Goal: Task Accomplishment & Management: Use online tool/utility

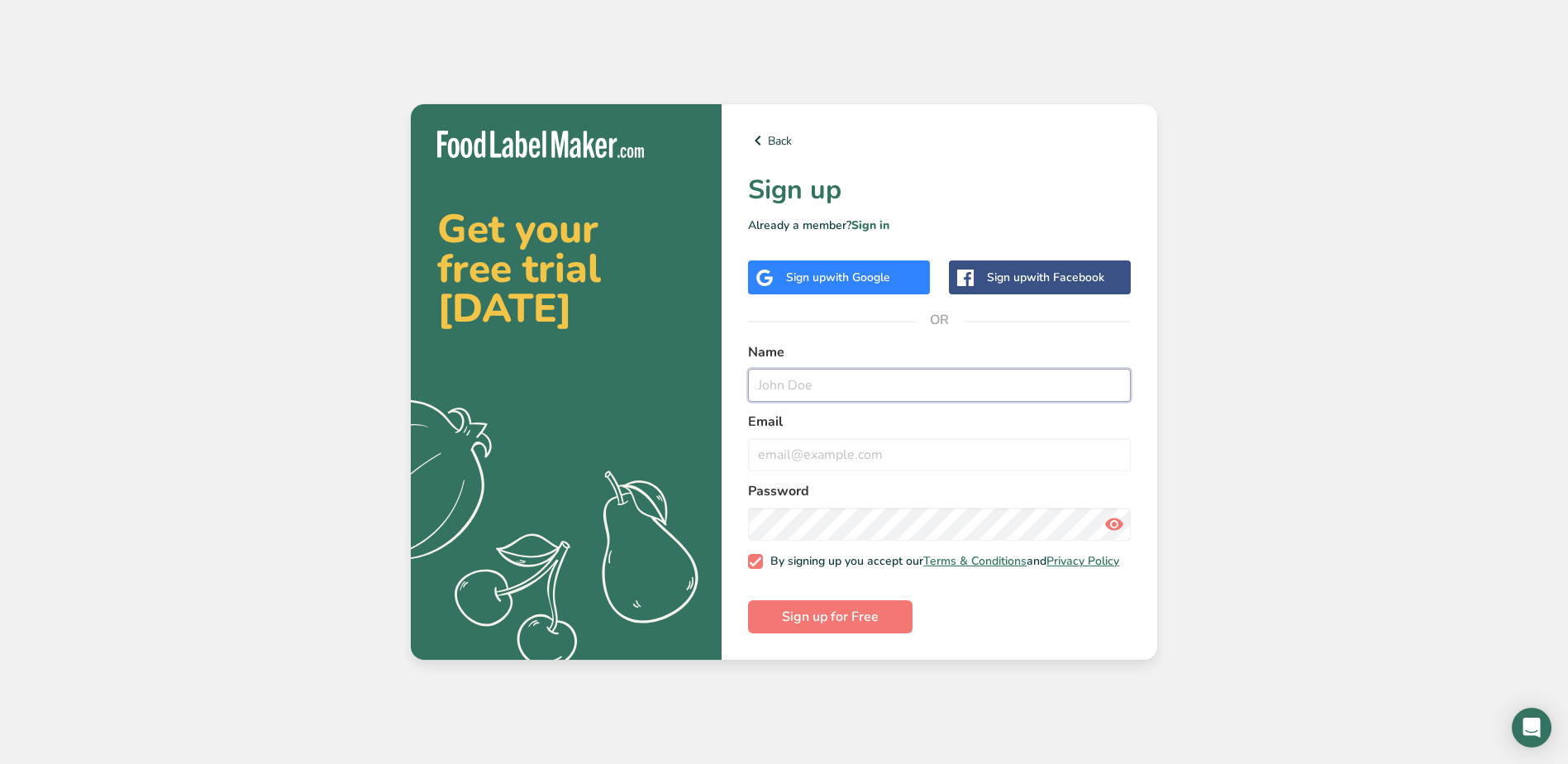
click at [884, 383] on input "text" at bounding box center [939, 385] width 382 height 33
type input "[PERSON_NAME]"
type input "[PERSON_NAME][EMAIL_ADDRESS][DOMAIN_NAME]"
click at [822, 603] on form "Name [PERSON_NAME] Email [PERSON_NAME][EMAIL_ADDRESS][DOMAIN_NAME] Password By …" at bounding box center [939, 487] width 382 height 291
click at [815, 621] on span "Sign up for Free" at bounding box center [830, 616] width 97 height 20
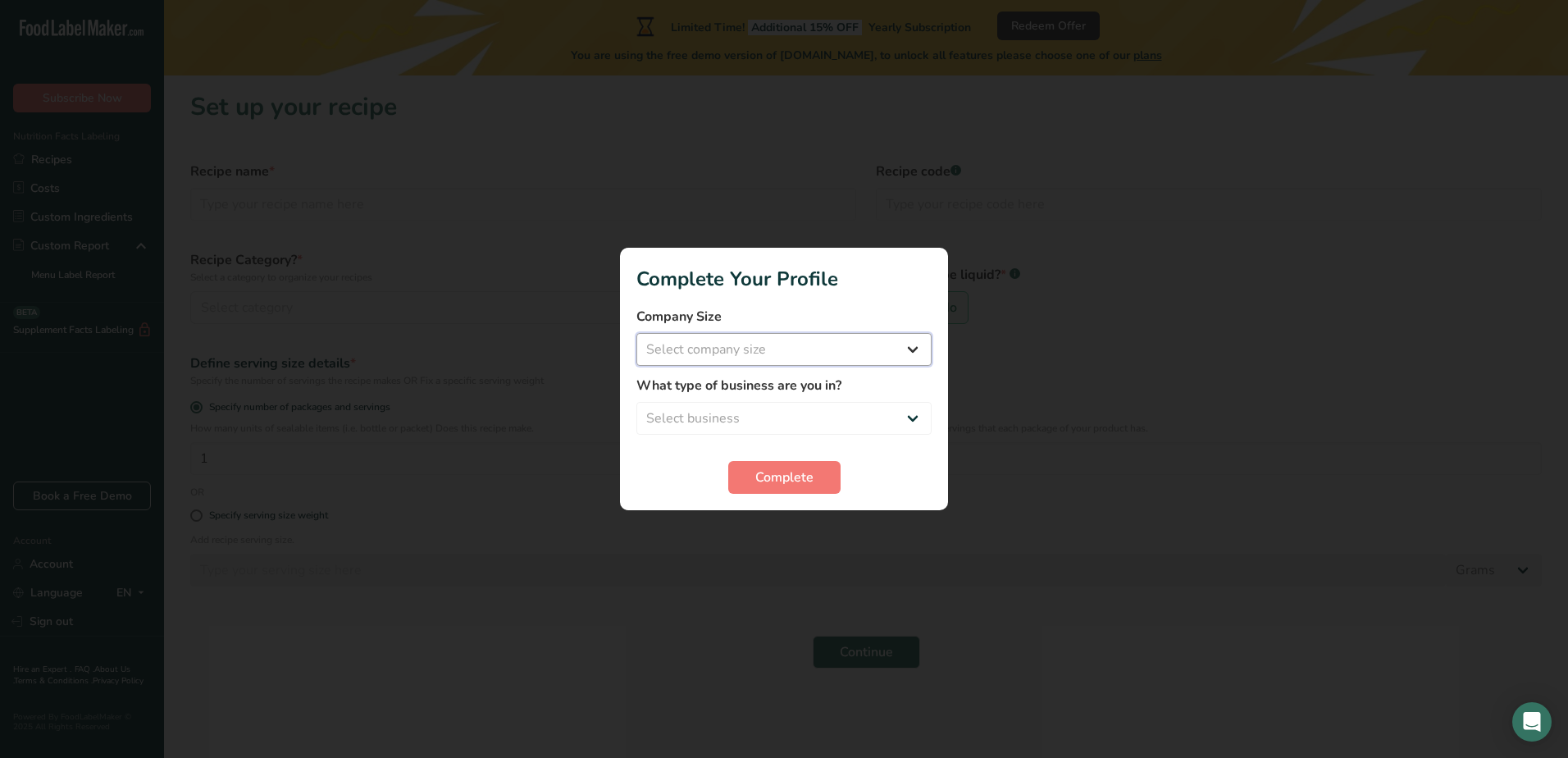
click at [802, 347] on select "Select company size Fewer than 10 Employees 10 to 50 Employees 51 to 500 Employ…" at bounding box center [784, 349] width 295 height 33
select select "1"
click at [637, 333] on select "Select company size Fewer than 10 Employees 10 to 50 Employees 51 to 500 Employ…" at bounding box center [784, 349] width 295 height 33
click at [781, 405] on select "Select business Packaged Food Manufacturer Restaurant & Cafe Bakery Meal Plans …" at bounding box center [784, 418] width 295 height 33
select select "1"
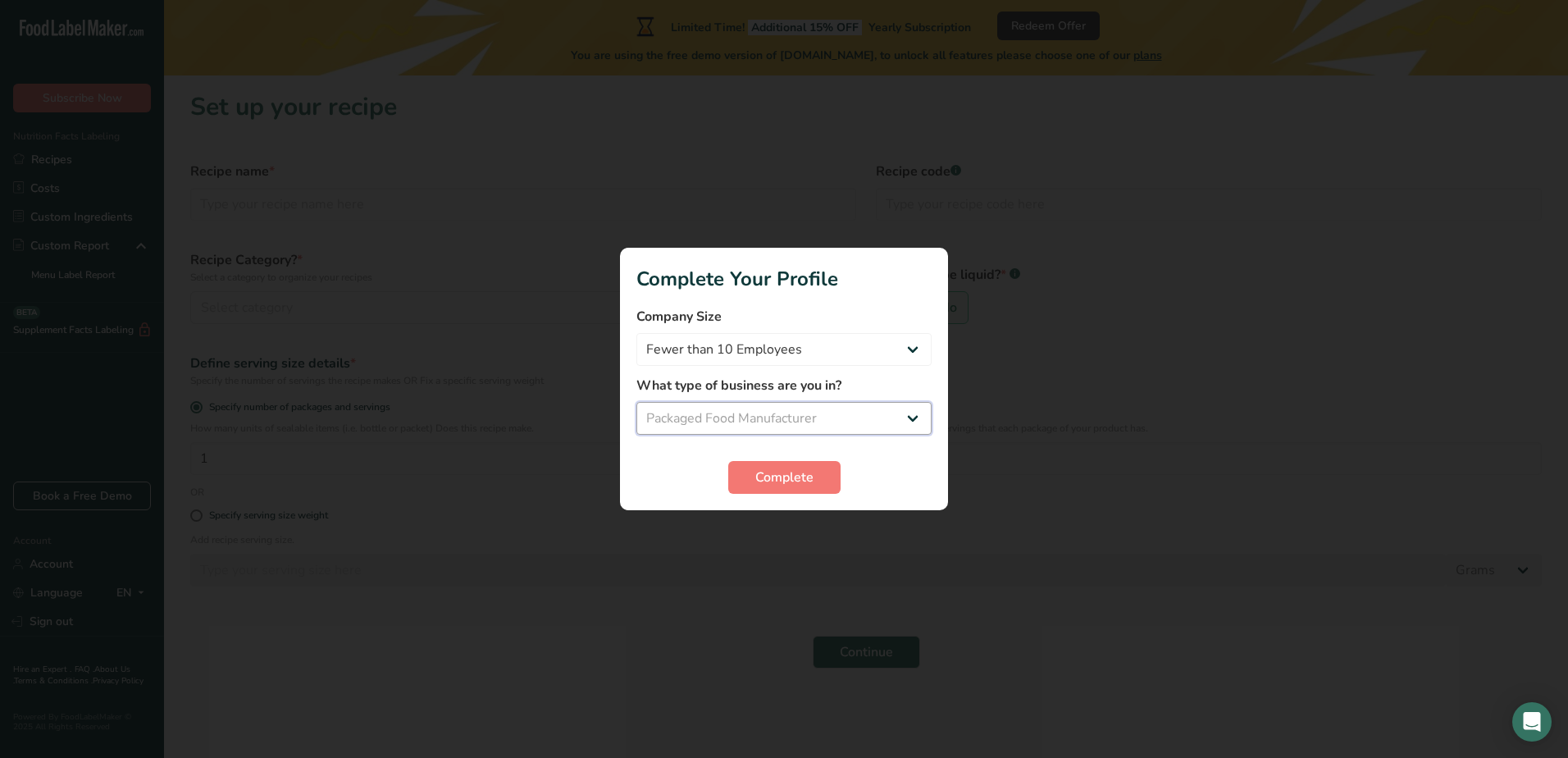
click at [637, 402] on select "Select business Packaged Food Manufacturer Restaurant & Cafe Bakery Meal Plans …" at bounding box center [784, 418] width 295 height 33
click at [776, 472] on span "Complete" at bounding box center [784, 477] width 58 height 20
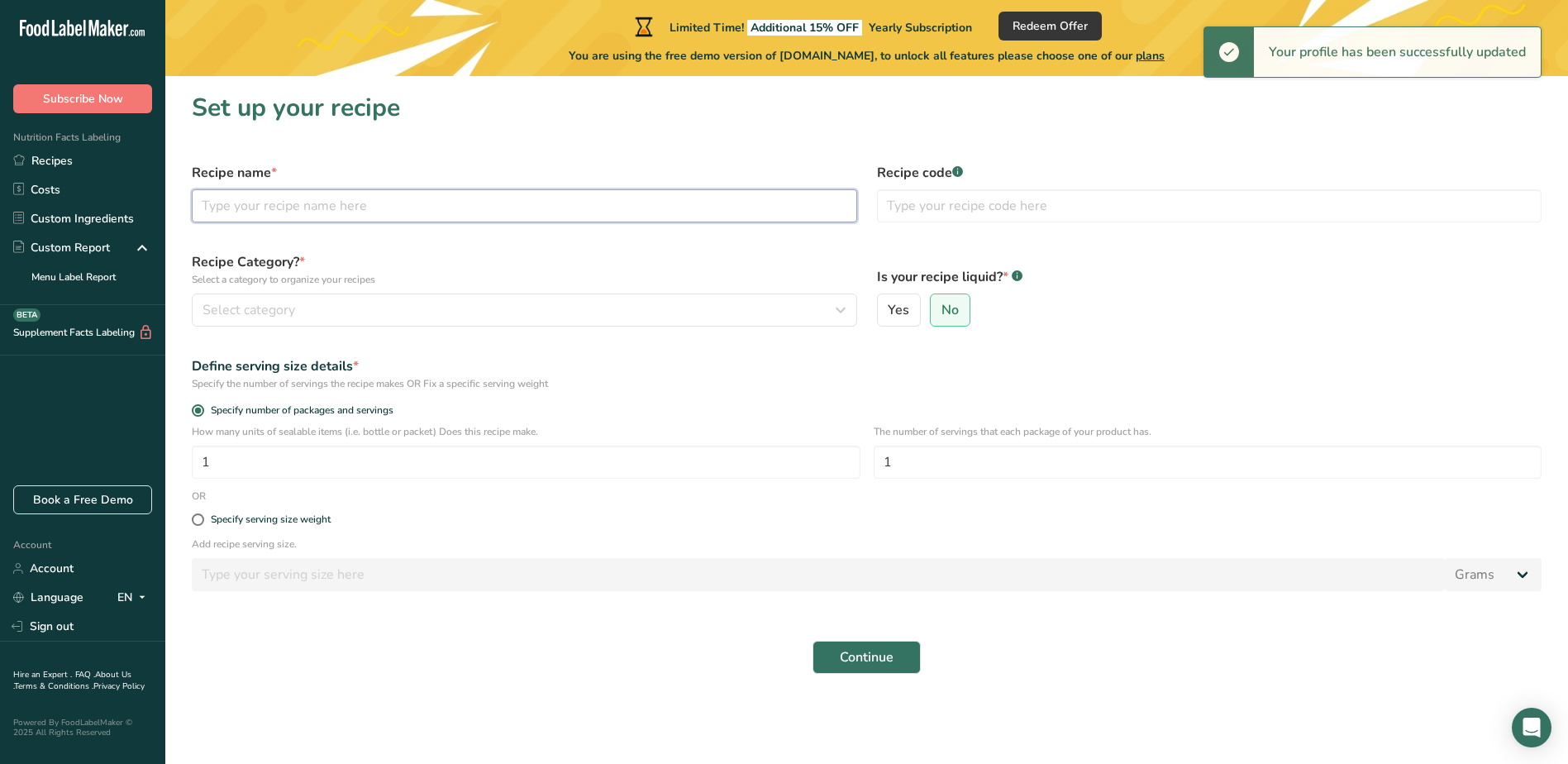
click at [333, 211] on input "text" at bounding box center [525, 206] width 665 height 33
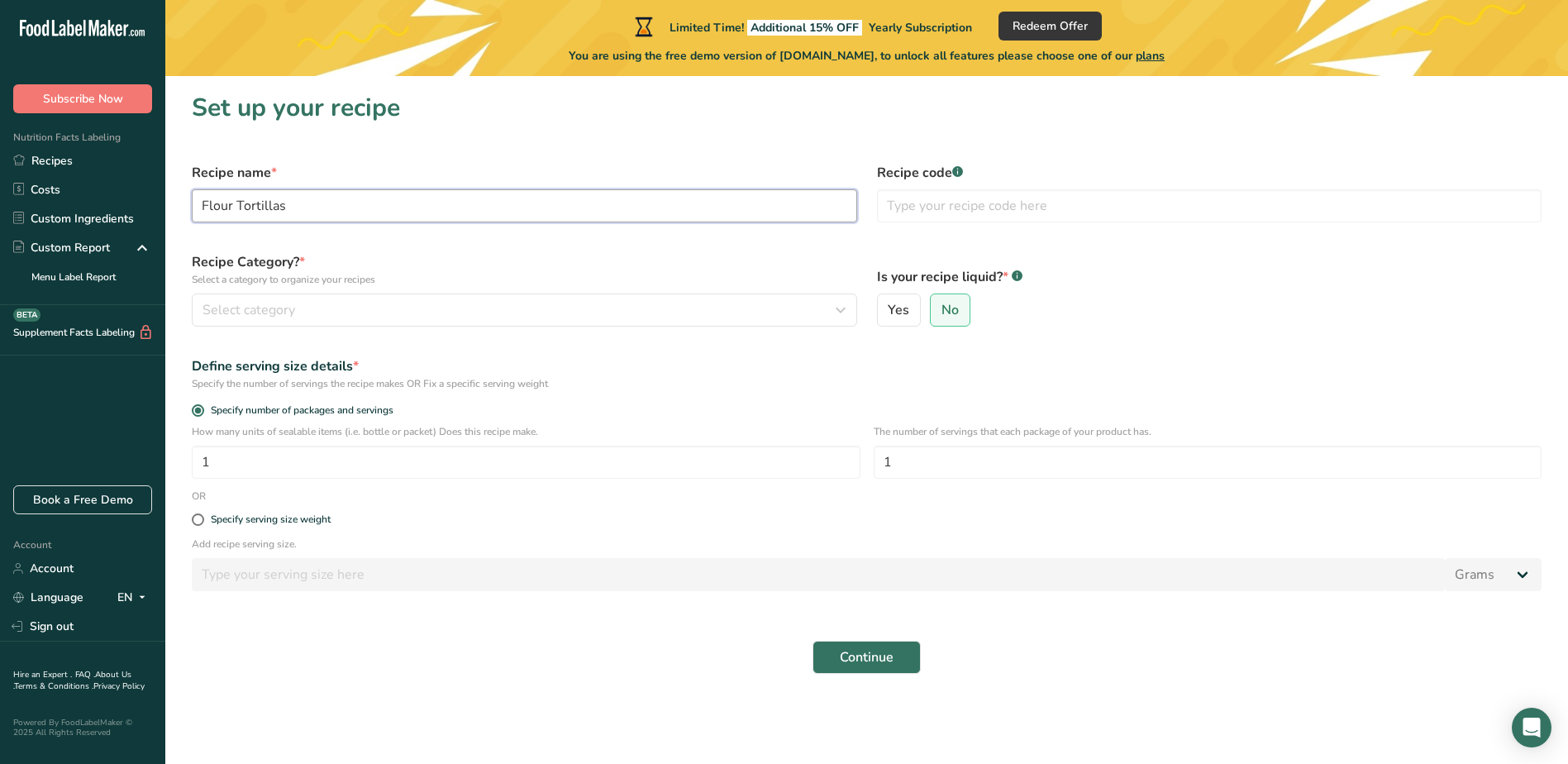
type input "Flour Tortillas"
click at [502, 300] on div "Select category" at bounding box center [519, 310] width 634 height 20
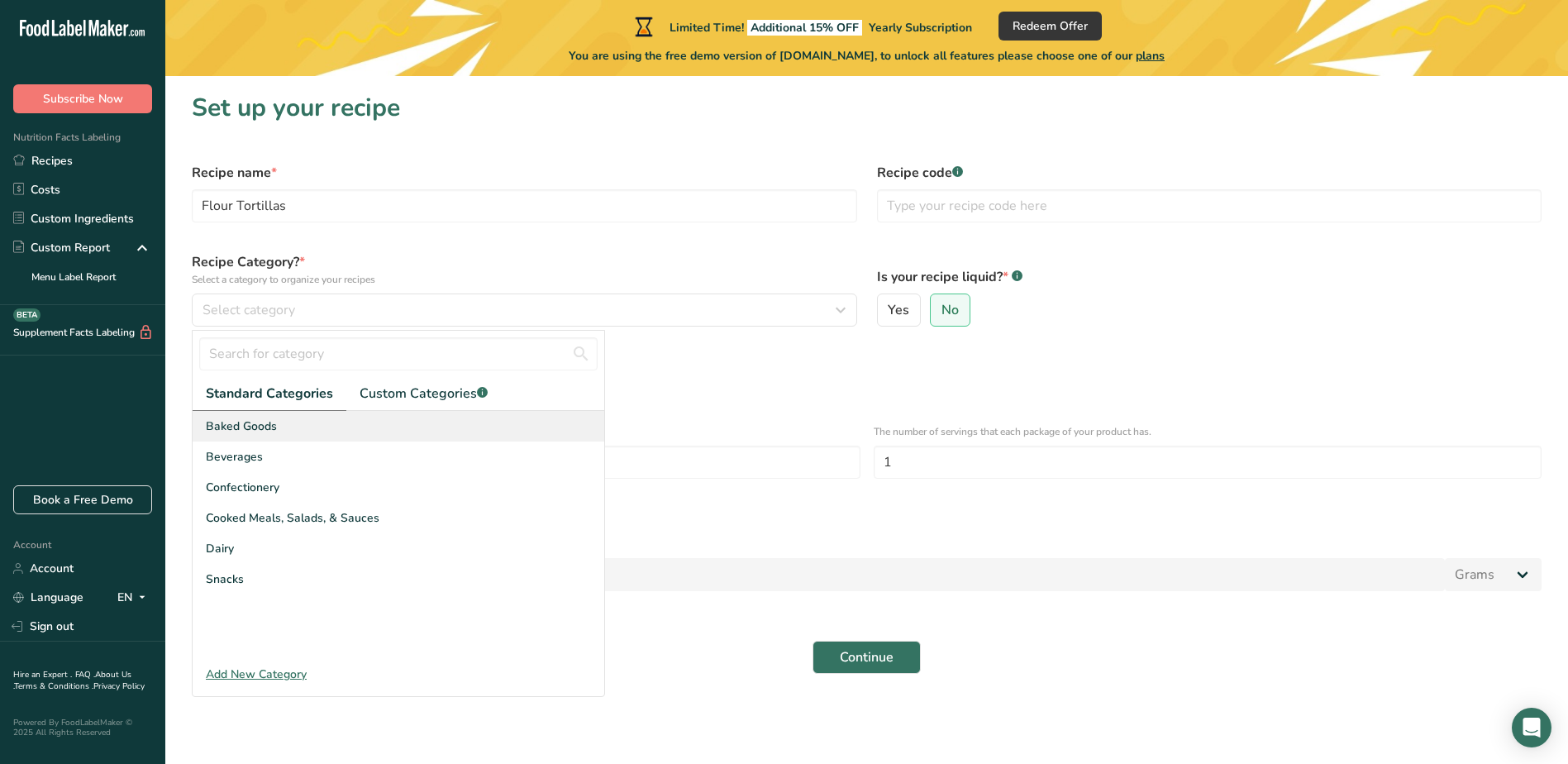
click at [313, 417] on div "Baked Goods" at bounding box center [399, 426] width 412 height 31
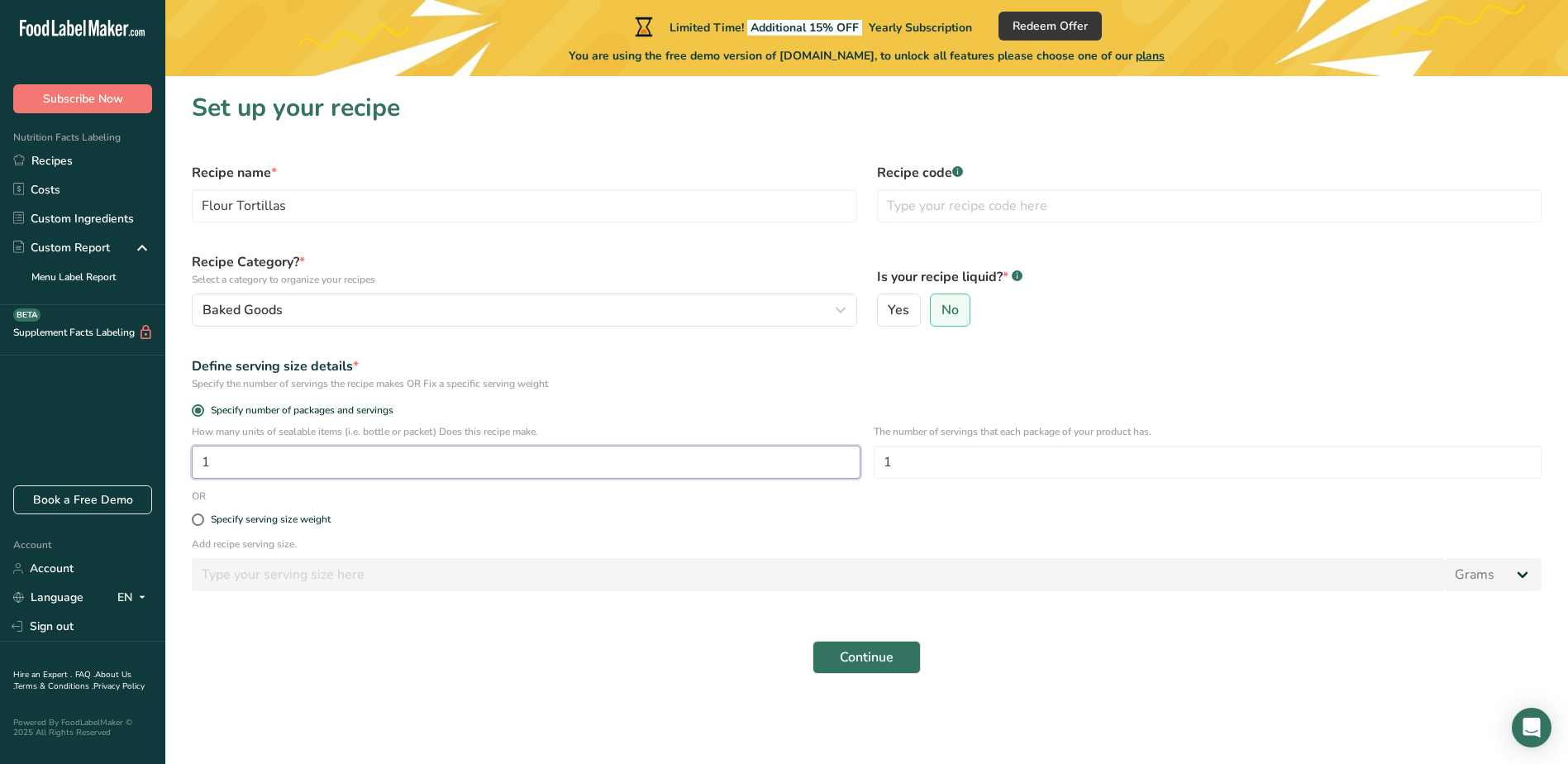
click at [350, 470] on input "1" at bounding box center [526, 462] width 669 height 33
type input "10"
drag, startPoint x: 319, startPoint y: 521, endPoint x: 904, endPoint y: 547, distance: 585.6
click at [904, 547] on form "Recipe name * Flour Tortillas Recipe code .a-a{fill:#347362;}.b-a{fill:#fff;} R…" at bounding box center [866, 418] width 1370 height 531
click at [319, 522] on div "Specify serving size weight" at bounding box center [270, 520] width 120 height 12
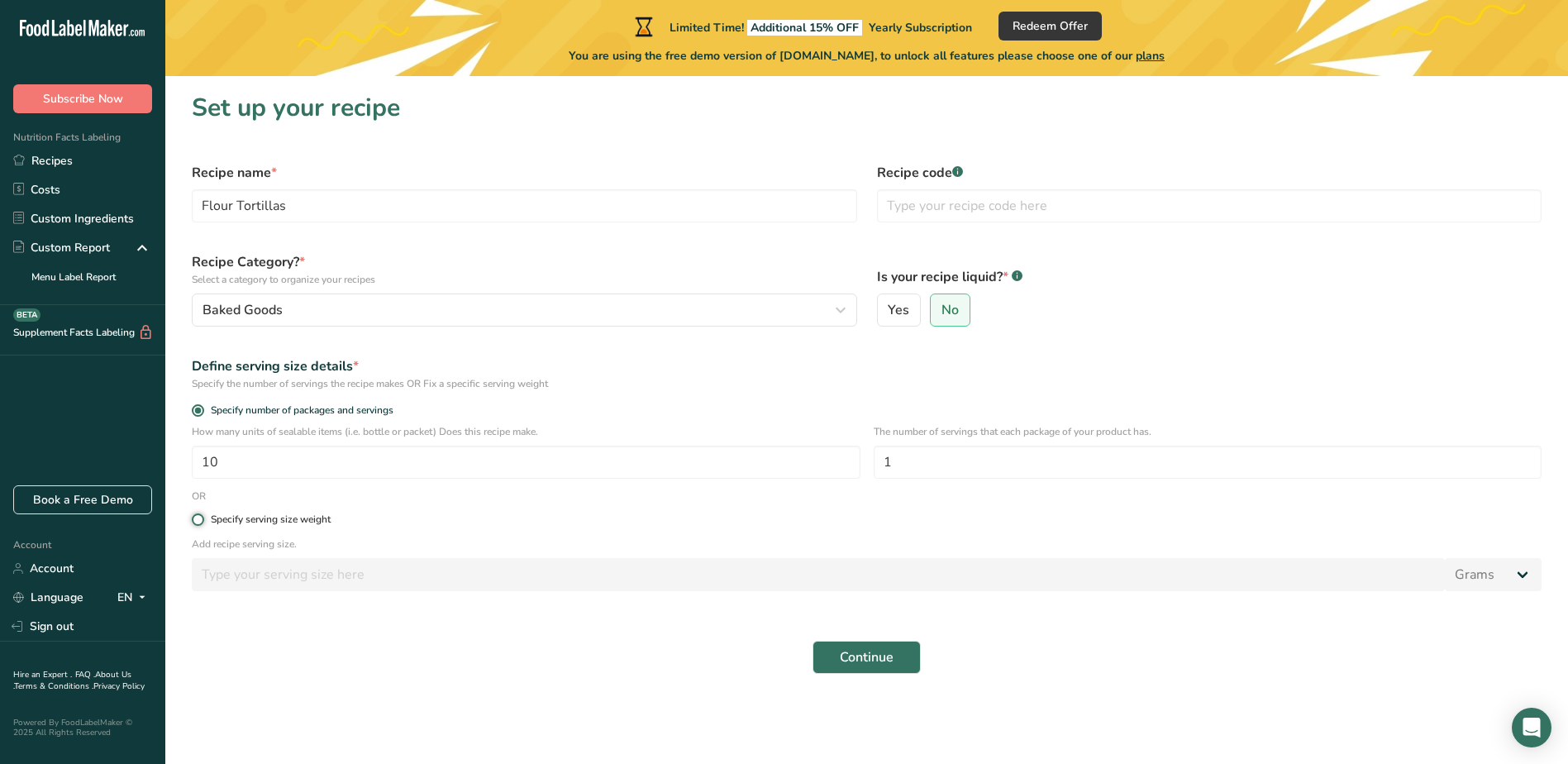
click at [203, 522] on input "Specify serving size weight" at bounding box center [197, 520] width 10 height 10
radio input "true"
radio input "false"
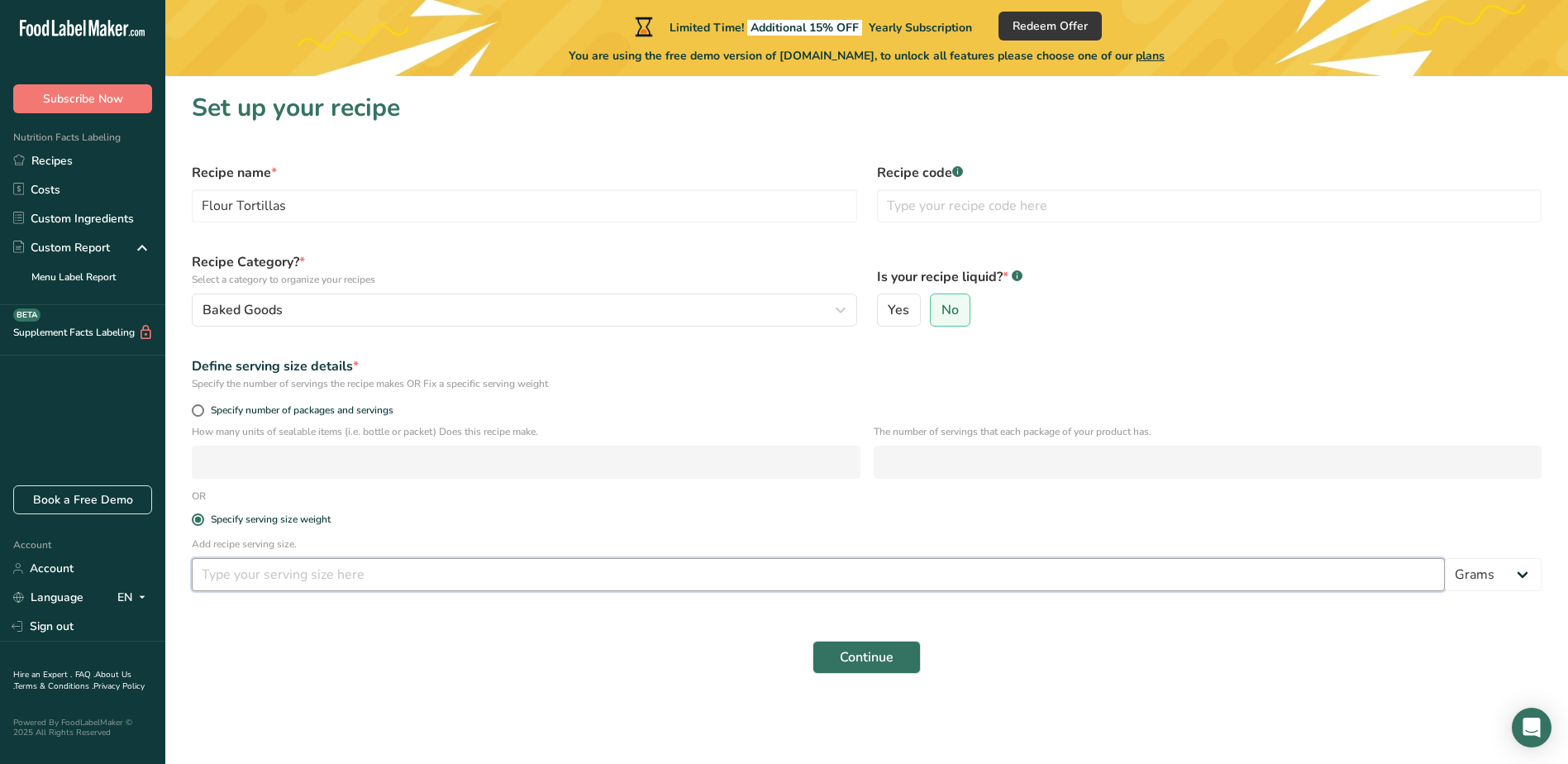
click at [313, 568] on input "number" at bounding box center [818, 575] width 1253 height 33
click at [203, 410] on span at bounding box center [198, 410] width 12 height 12
click at [203, 410] on input "Specify number of packages and servings" at bounding box center [197, 410] width 10 height 10
radio input "true"
radio input "false"
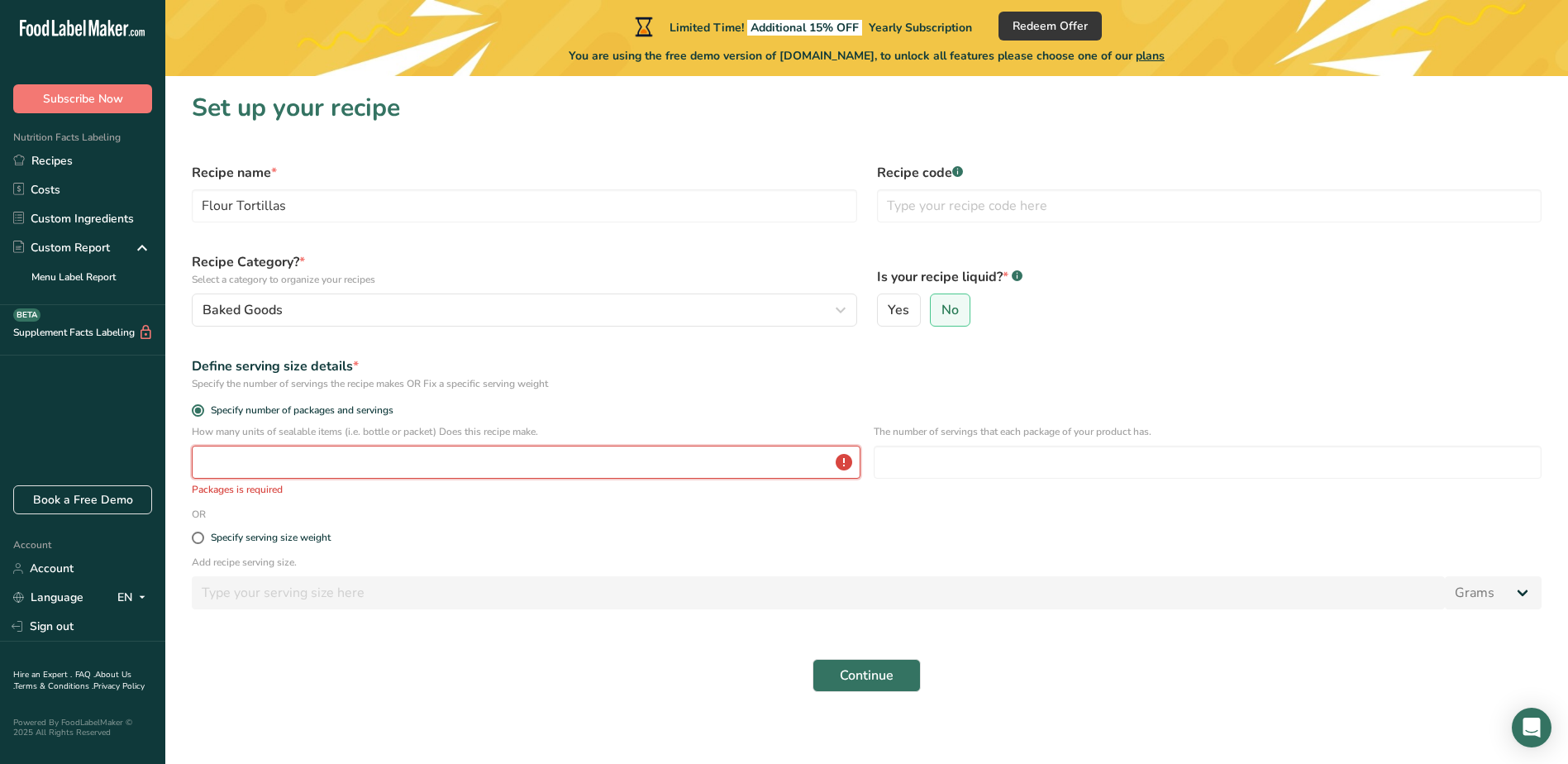
click at [248, 471] on input "number" at bounding box center [526, 462] width 669 height 33
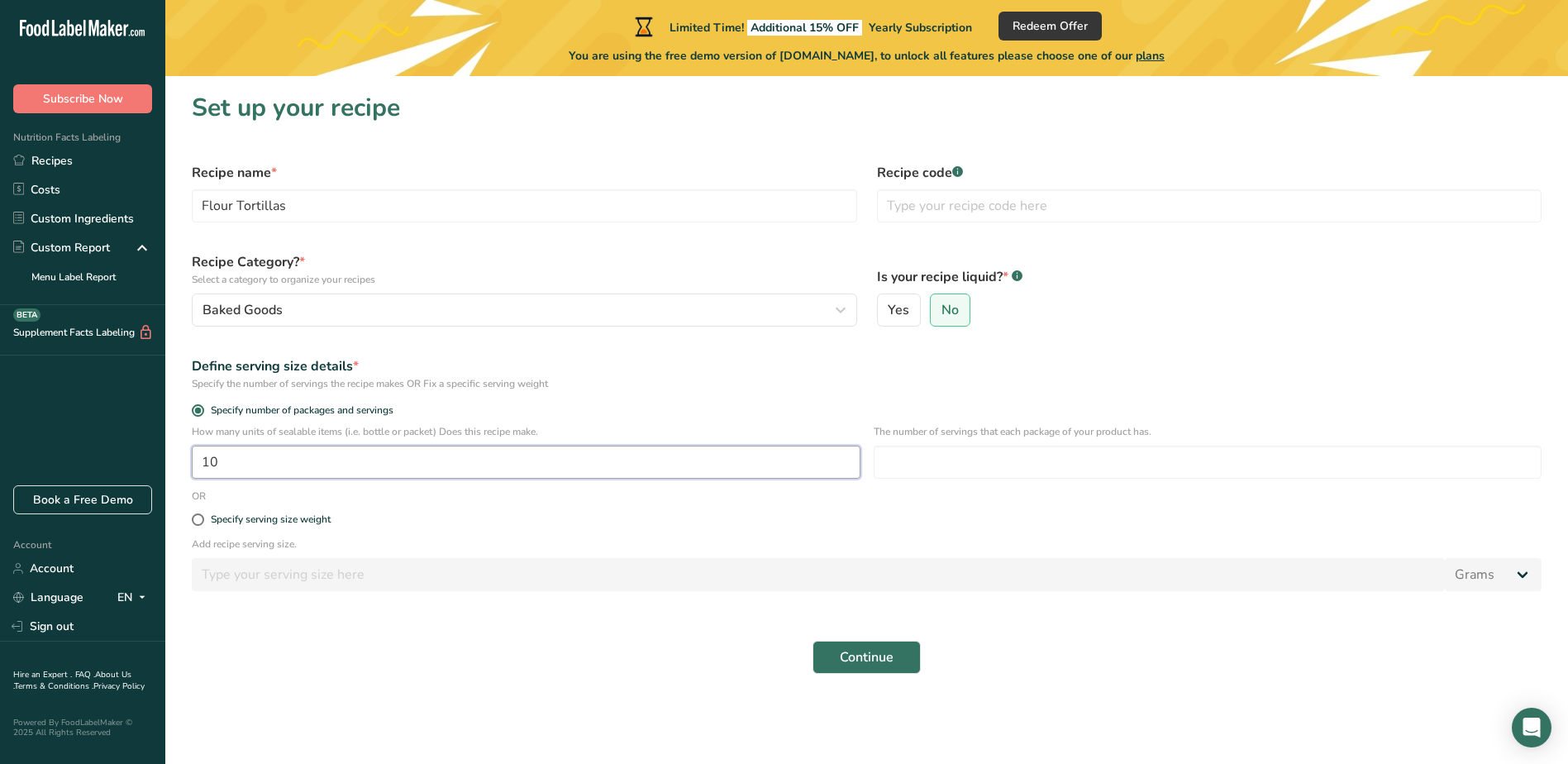
type input "10"
type input "1"
click at [840, 663] on span "Continue" at bounding box center [867, 657] width 54 height 20
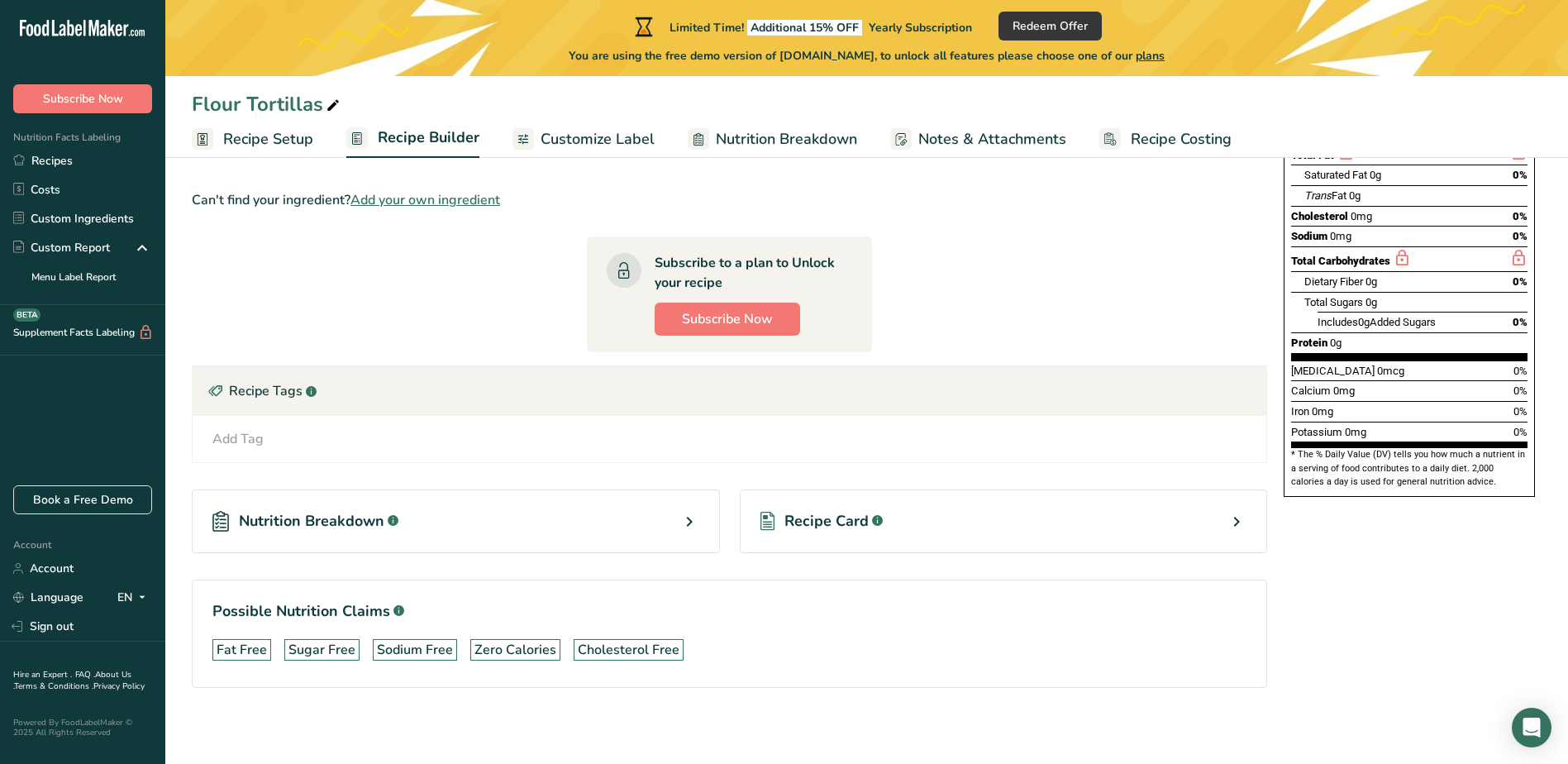
scroll to position [273, 0]
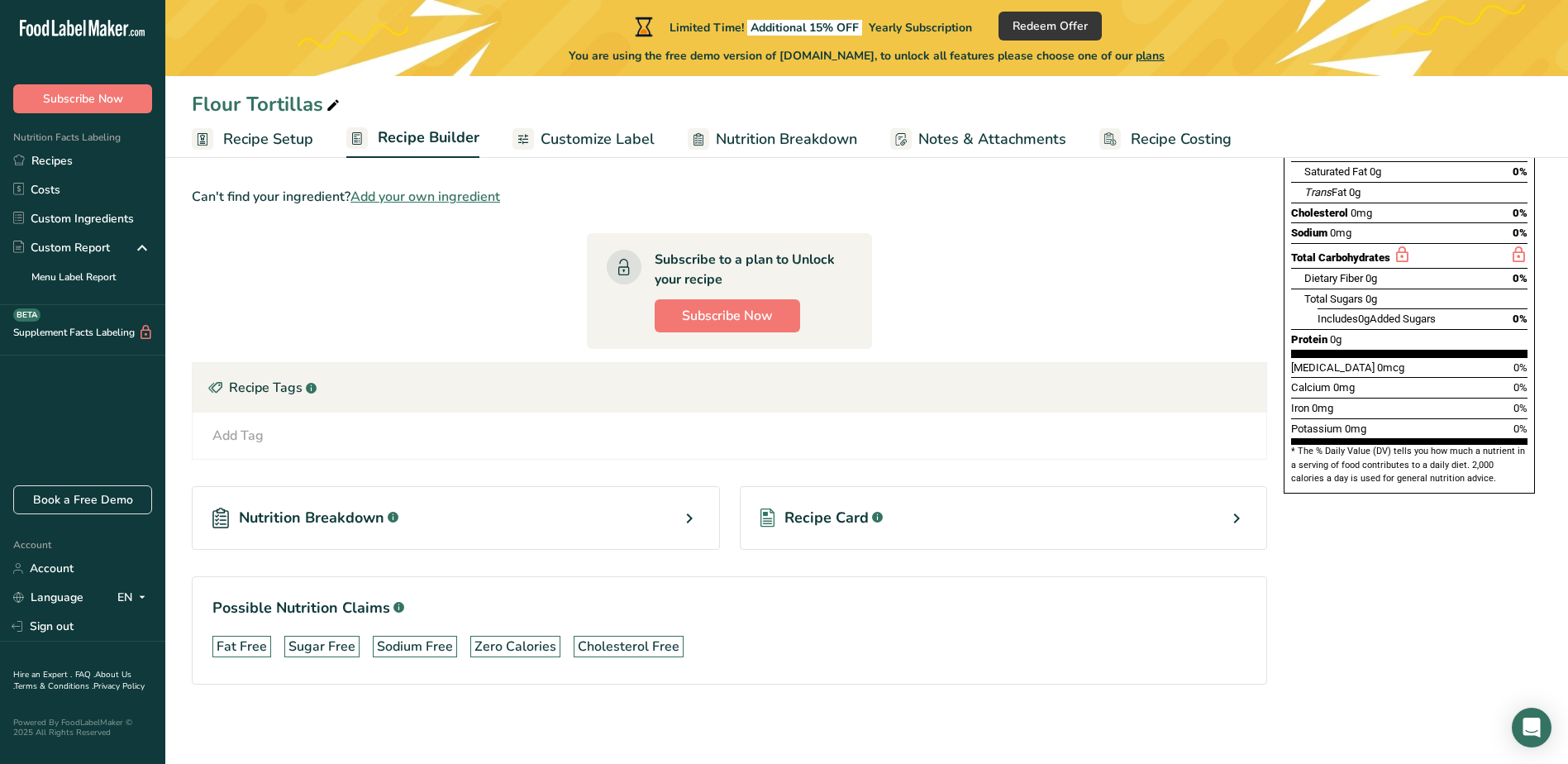
click at [444, 513] on div "Nutrition Breakdown .a-a{fill:#347362;}.b-a{fill:#fff;}" at bounding box center [456, 518] width 528 height 64
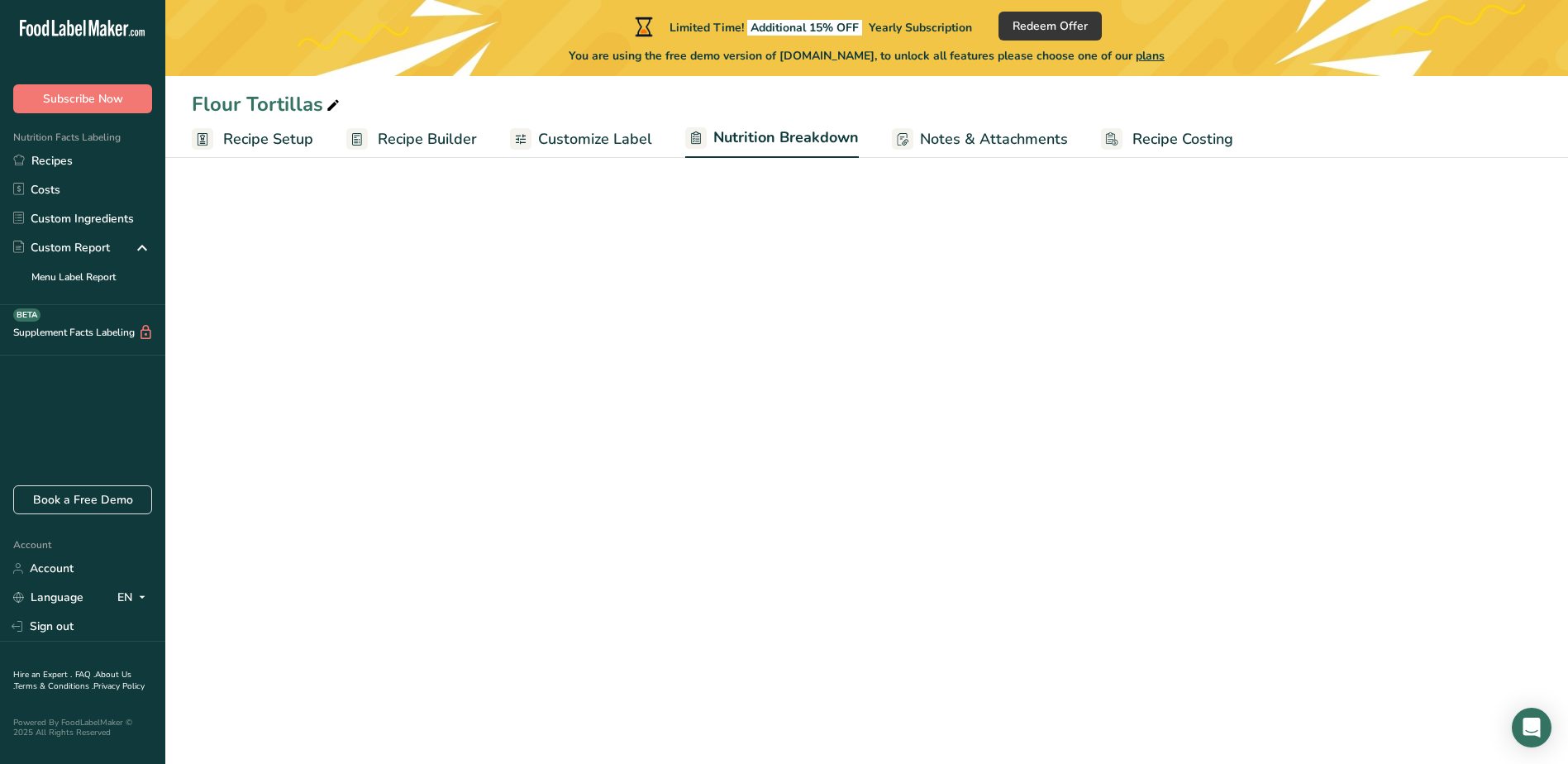
select select "Calories"
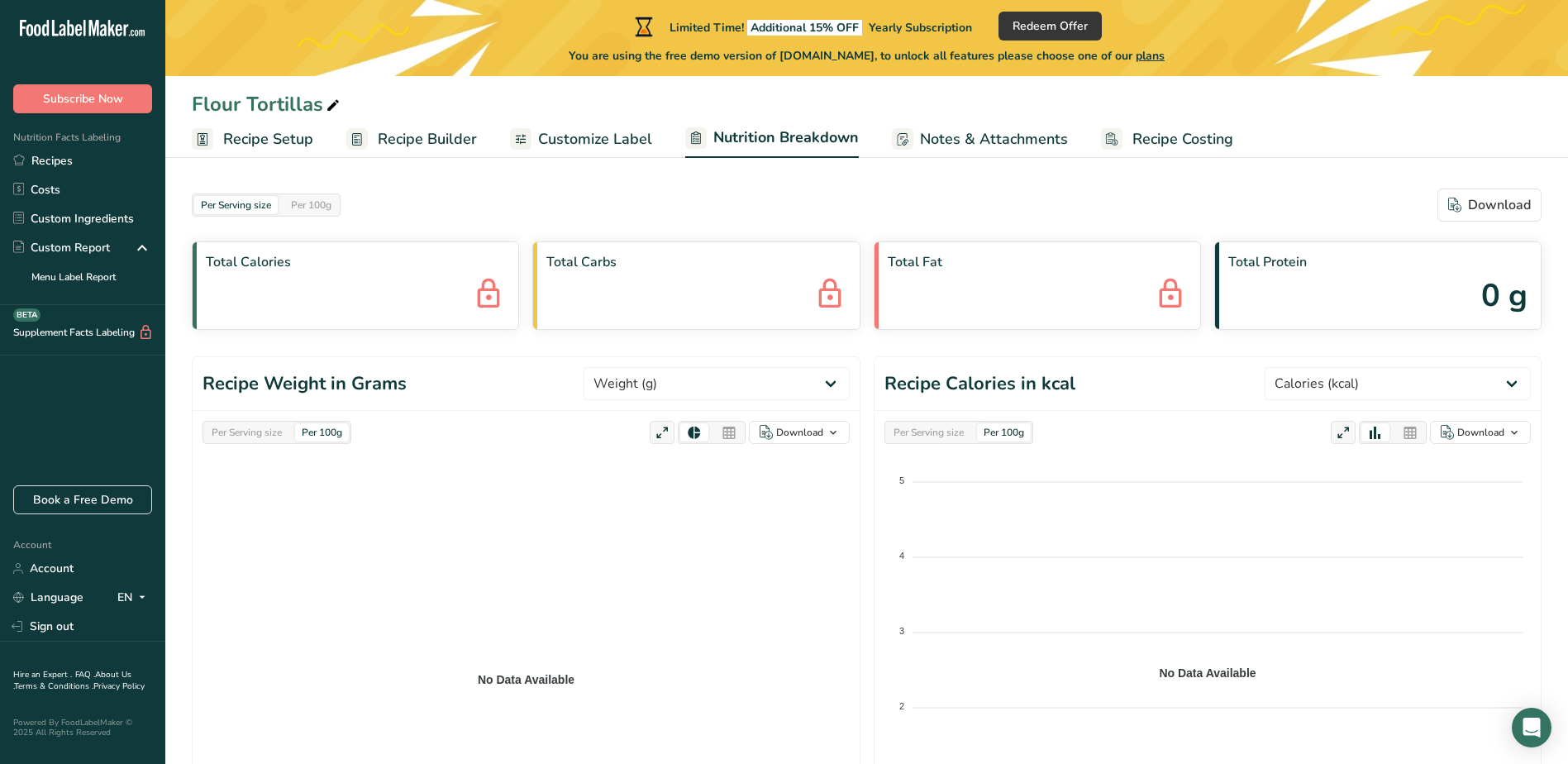
click at [402, 134] on span "Recipe Builder" at bounding box center [428, 140] width 100 height 23
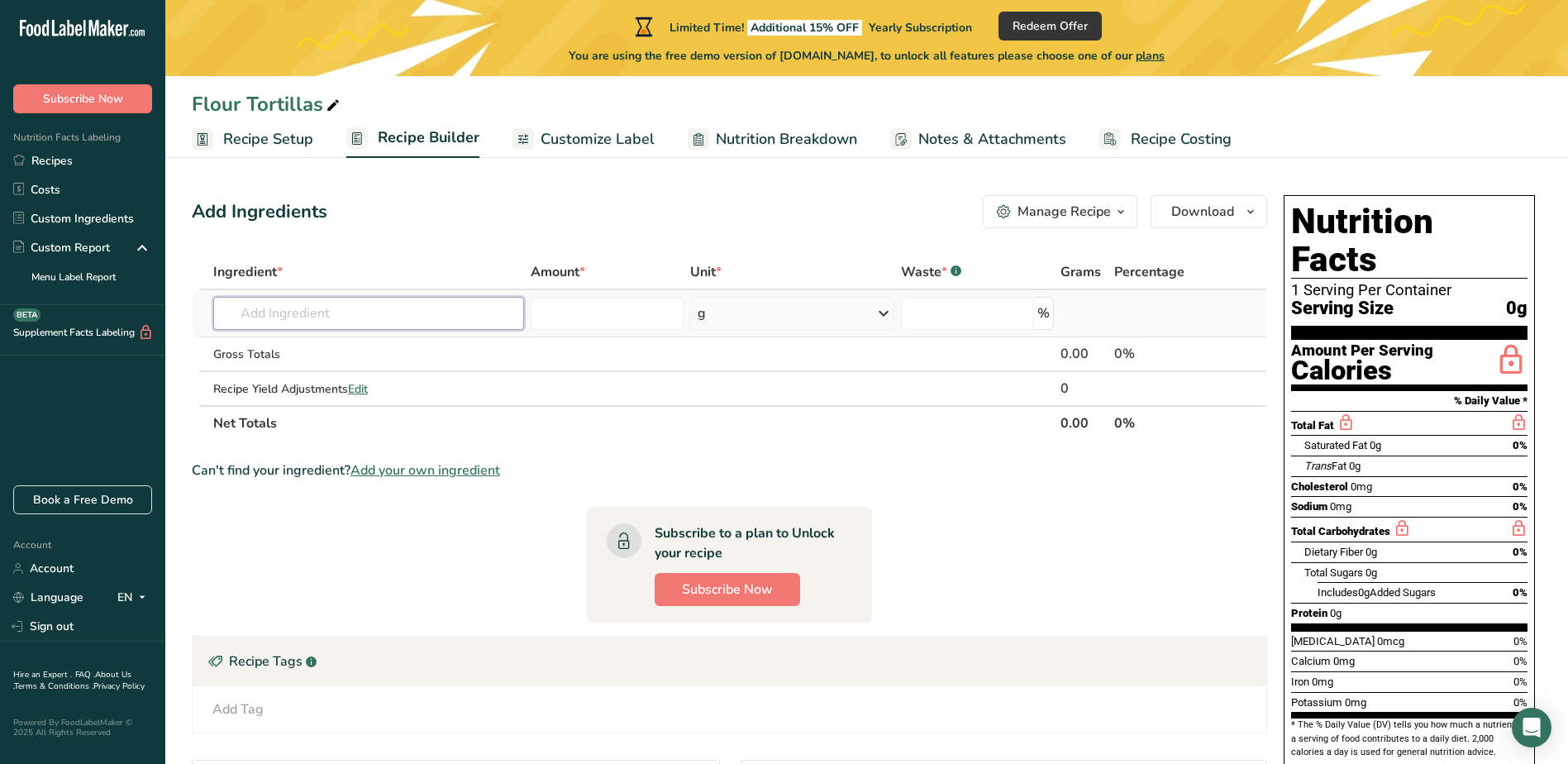
click at [354, 317] on input "text" at bounding box center [368, 313] width 311 height 33
